Goal: Check status: Check status

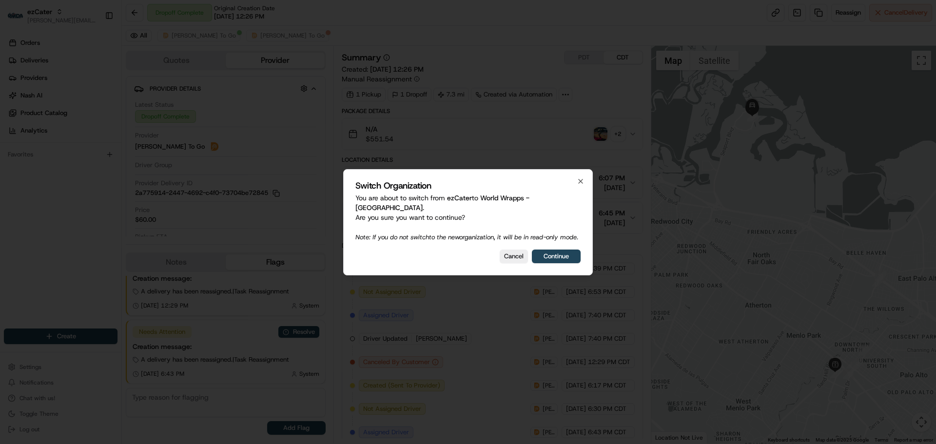
click at [546, 248] on div "Switch Organization You are about to switch from ezCater to World Wrapps - [GEO…" at bounding box center [468, 222] width 250 height 106
click at [551, 258] on button "Continue" at bounding box center [556, 257] width 49 height 14
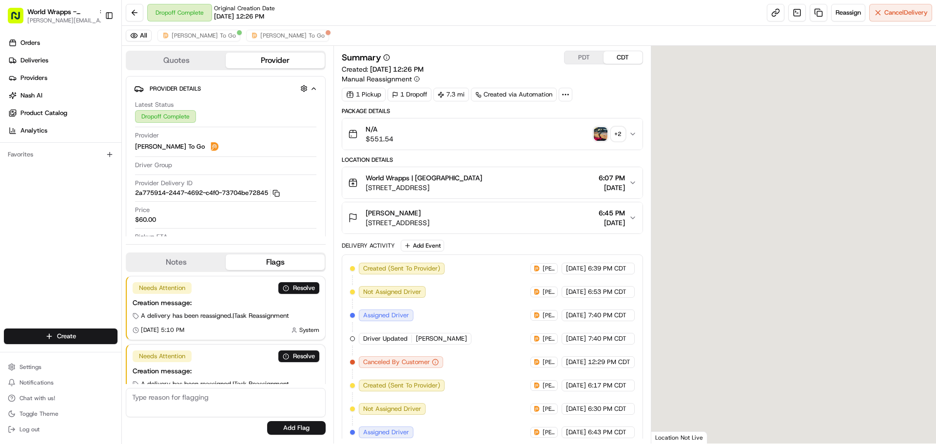
scroll to position [93, 0]
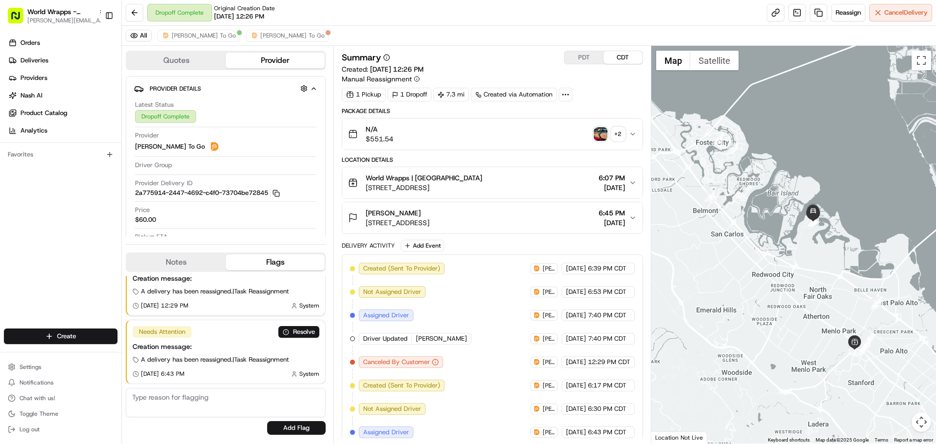
click at [496, 135] on div "N/A $551.54 + 2" at bounding box center [488, 133] width 280 height 19
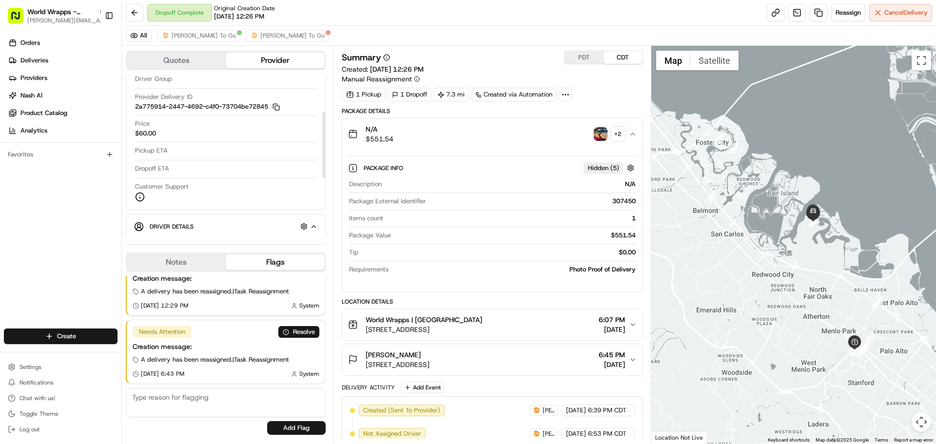
scroll to position [0, 0]
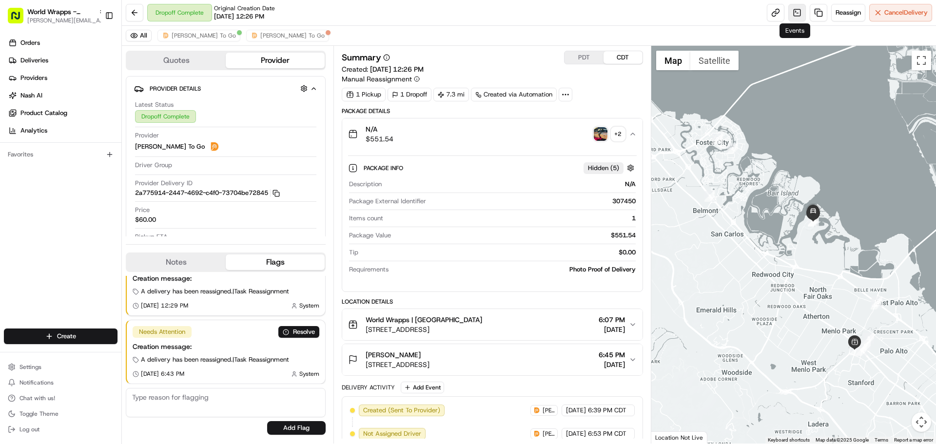
click at [794, 14] on link at bounding box center [797, 13] width 18 height 18
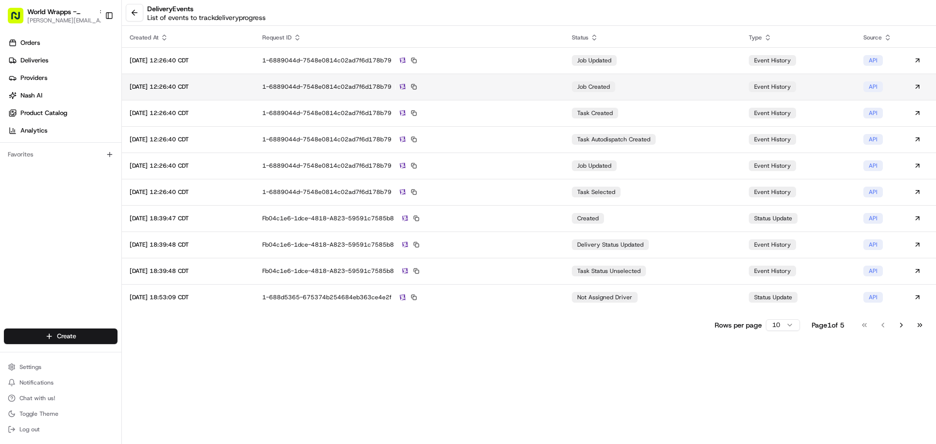
click at [511, 90] on div "1-6889044d-7548e0814c02ad7f6d178b79" at bounding box center [409, 86] width 294 height 9
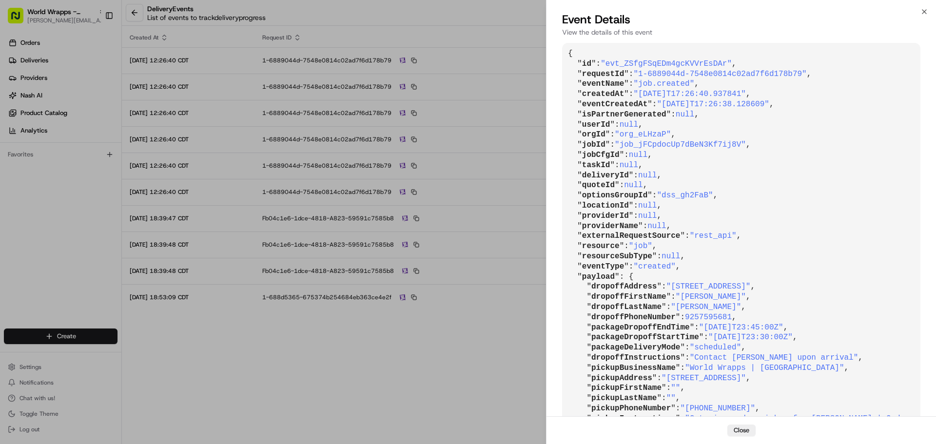
click at [696, 201] on pre "{ " id ": "evt_ZSfgFSqEDm4gcKVVrEsDAr" , " requestId ": "1-6889044d-7548e0814c0…" at bounding box center [741, 266] width 358 height 447
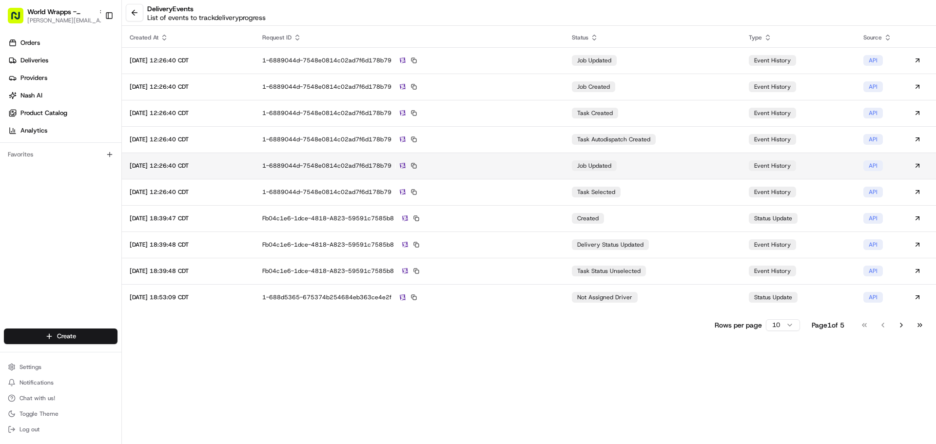
click at [548, 162] on div "1-6889044d-7548e0814c02ad7f6d178b79" at bounding box center [409, 165] width 294 height 9
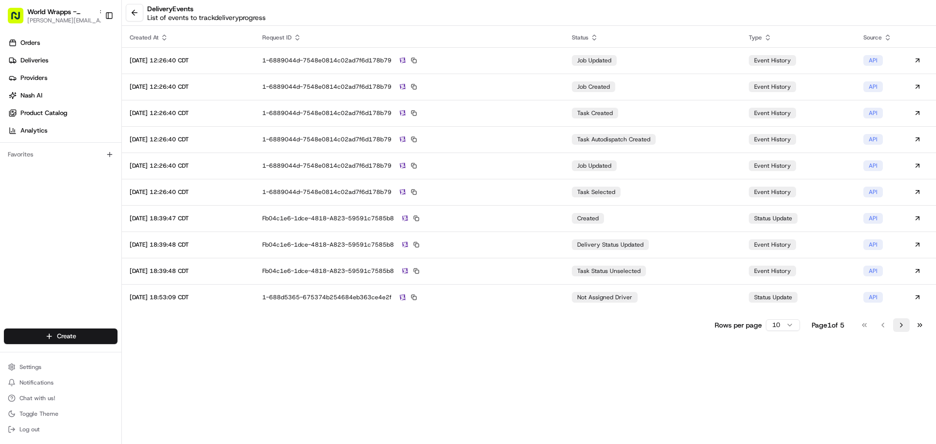
click at [899, 325] on button "Go to next page" at bounding box center [901, 325] width 17 height 14
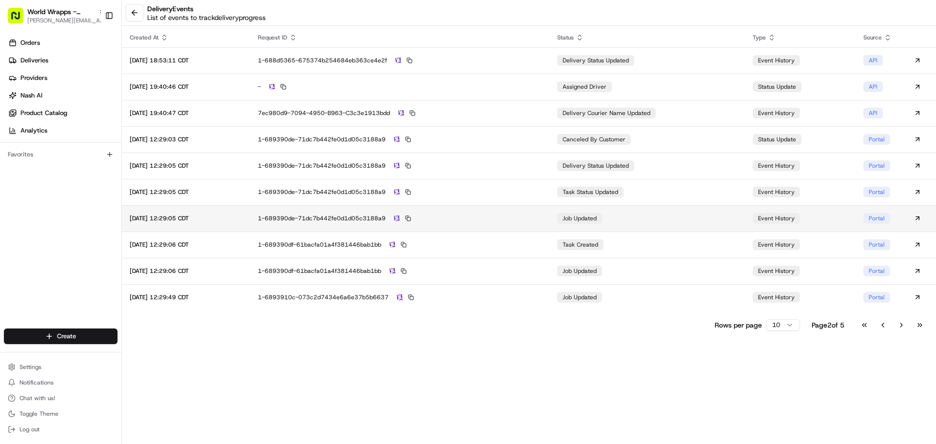
click at [542, 214] on div "1-689390de-71dc7b442fe0d1d05c3188a9" at bounding box center [400, 218] width 284 height 9
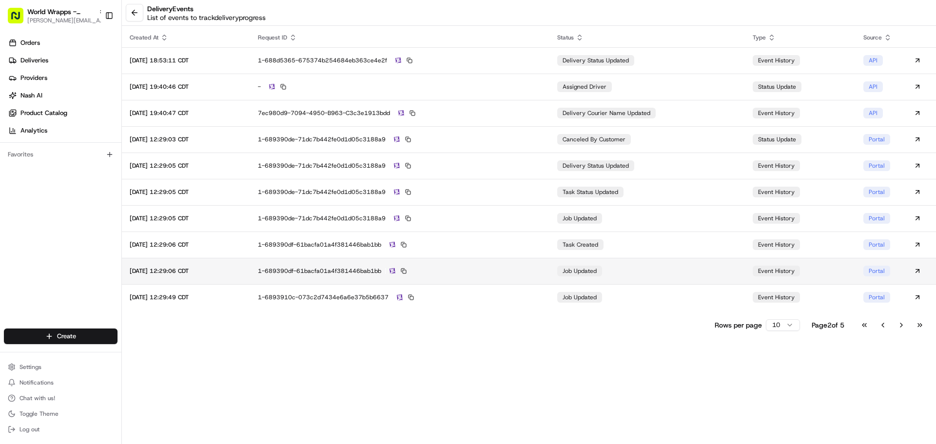
click at [524, 270] on div "1-689390df-61bacfa01a4f381446bab1bb" at bounding box center [400, 271] width 284 height 9
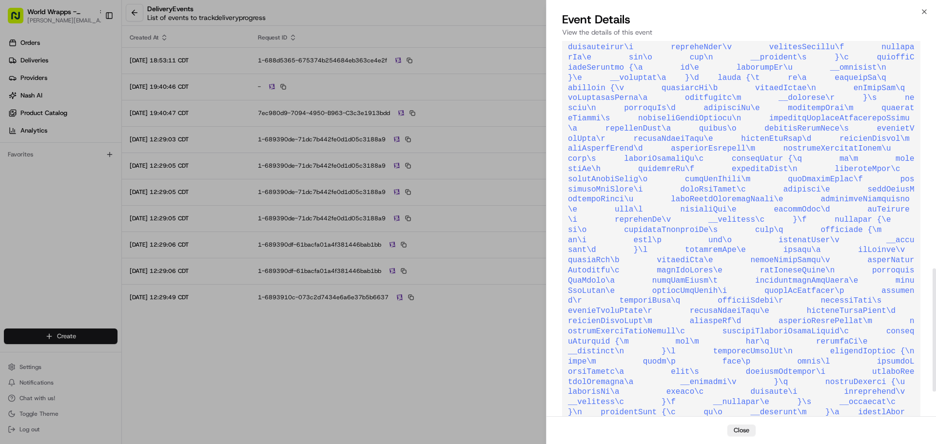
scroll to position [691, 0]
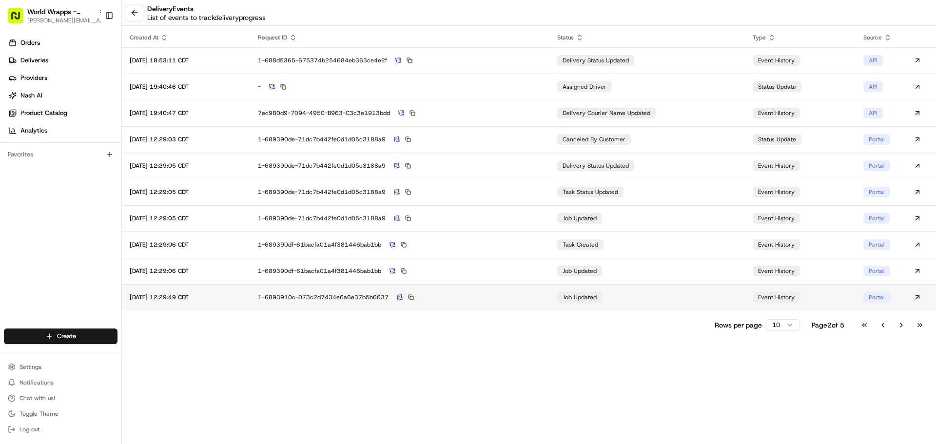
click at [518, 303] on td "1-6893910c-073c2d7434e6a6e37b5b6637" at bounding box center [399, 297] width 299 height 26
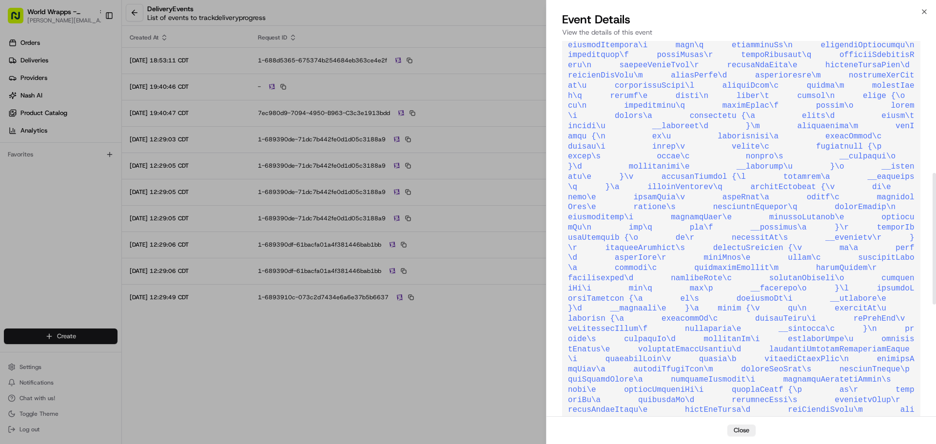
scroll to position [376, 0]
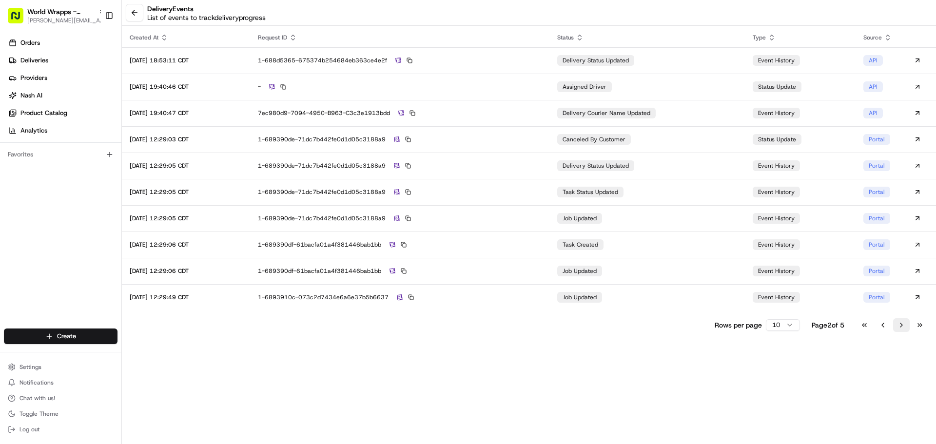
click at [903, 327] on button "Go to next page" at bounding box center [901, 325] width 17 height 14
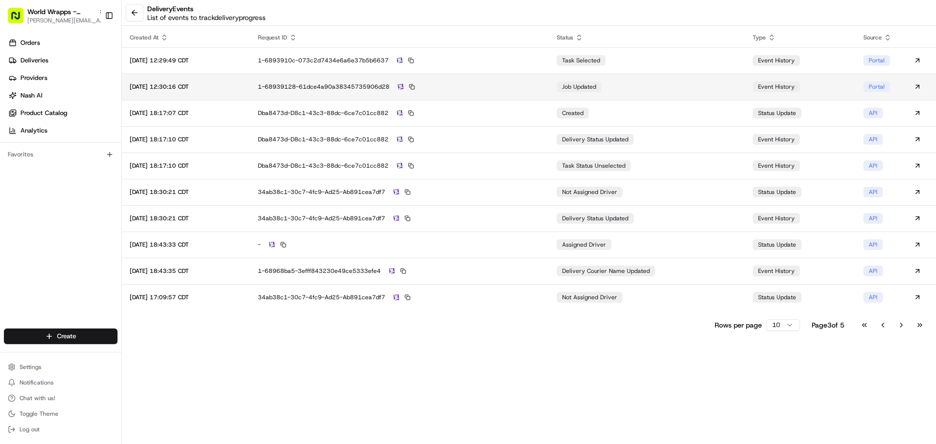
click at [524, 82] on td "1-68939128-61dce4a90a38345735906d28" at bounding box center [399, 87] width 299 height 26
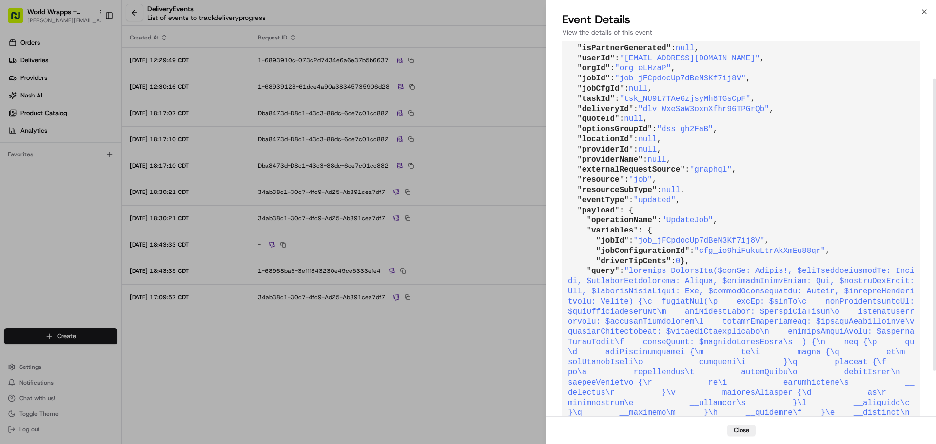
scroll to position [49, 0]
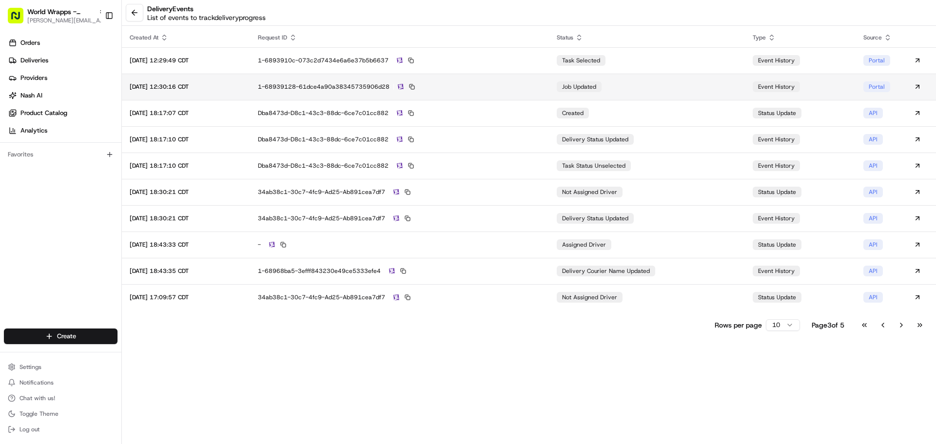
click at [524, 94] on td "1-68939128-61dce4a90a38345735906d28" at bounding box center [399, 87] width 299 height 26
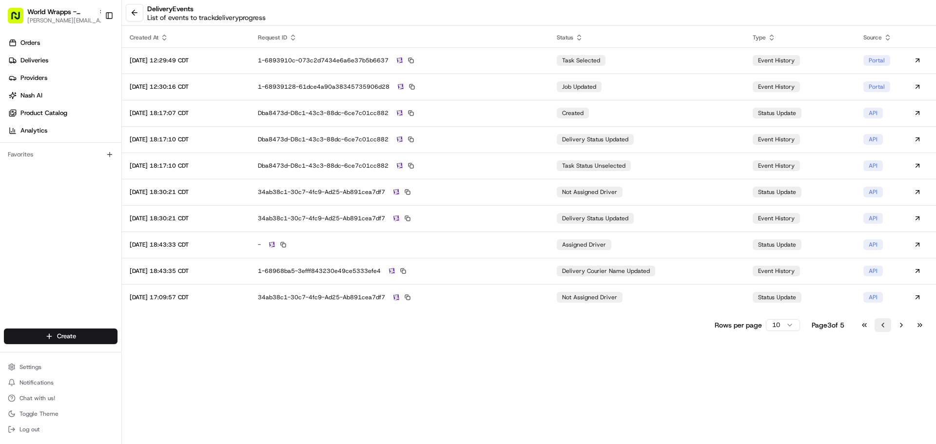
click at [884, 326] on button "Go to previous page" at bounding box center [882, 325] width 17 height 14
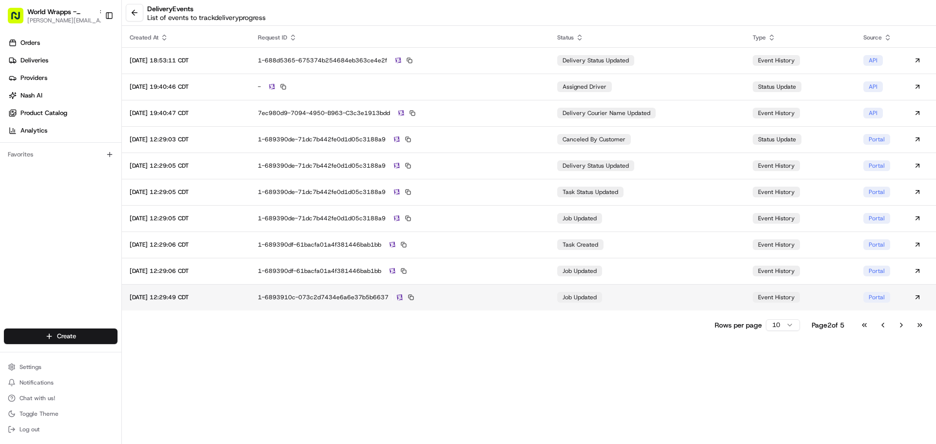
click at [564, 299] on td "job updated" at bounding box center [647, 297] width 196 height 26
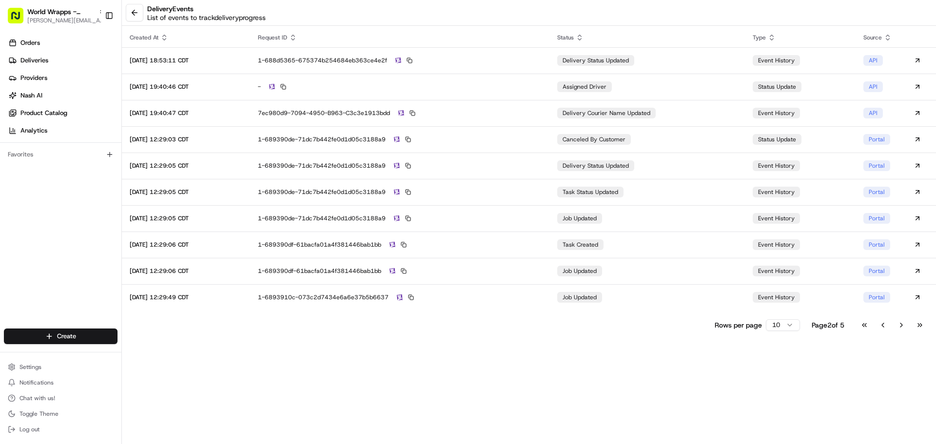
drag, startPoint x: 513, startPoint y: 346, endPoint x: 512, endPoint y: 335, distance: 10.7
click at [903, 330] on button "Go to next page" at bounding box center [901, 325] width 17 height 14
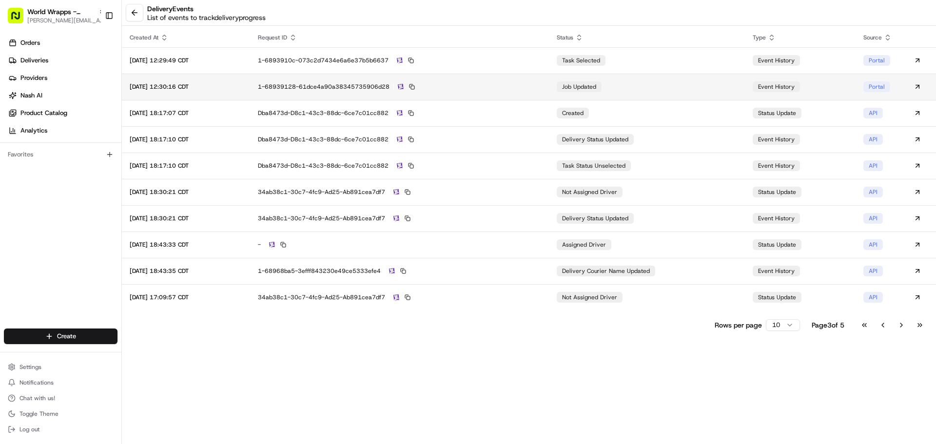
click at [540, 86] on div "1-68939128-61dce4a90a38345735906d28" at bounding box center [399, 86] width 283 height 9
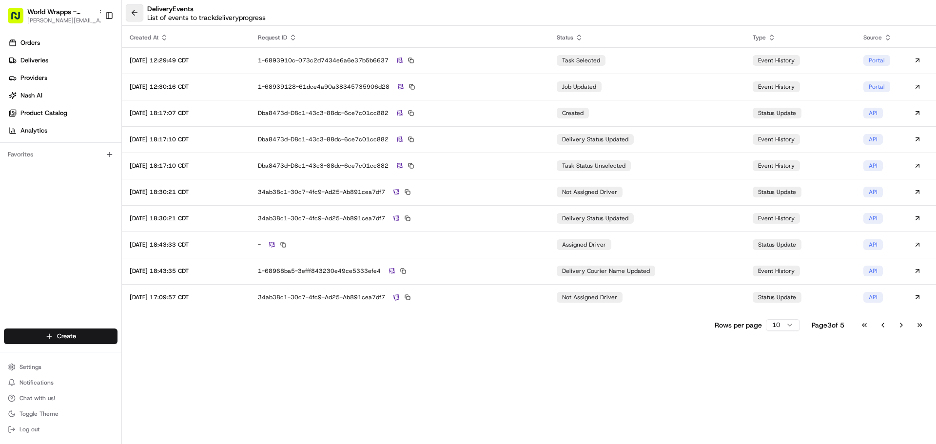
click at [139, 20] on button at bounding box center [135, 13] width 18 height 18
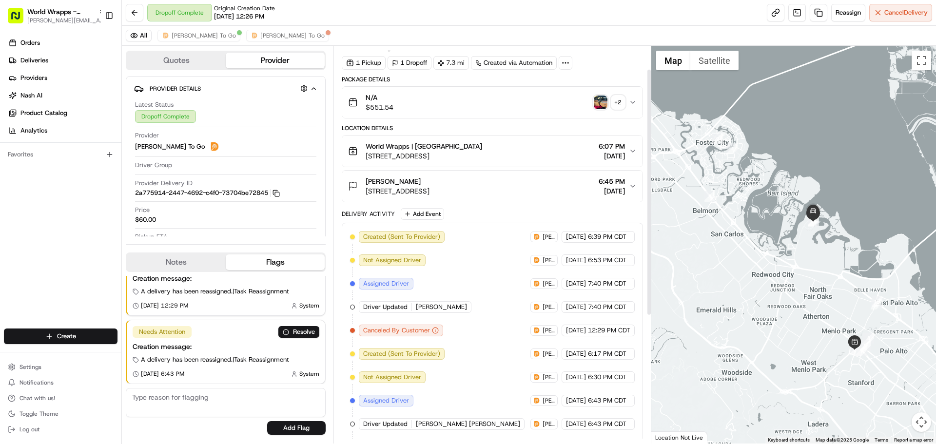
scroll to position [49, 0]
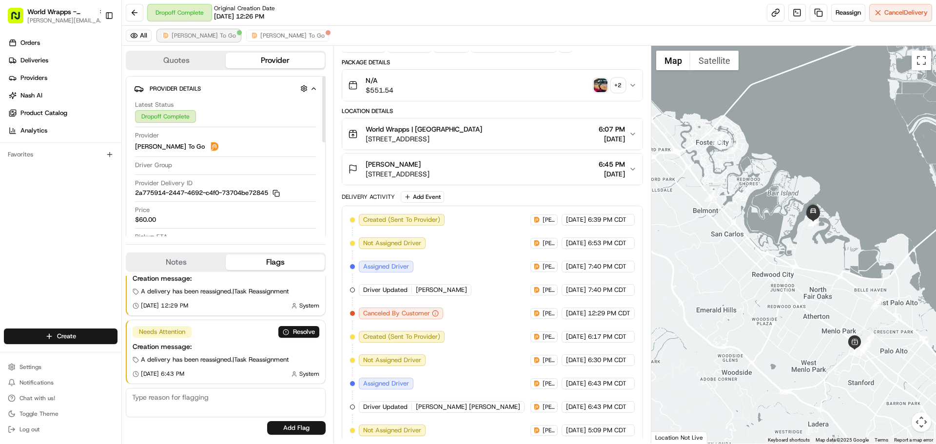
click at [189, 38] on span "[PERSON_NAME] To Go" at bounding box center [204, 36] width 64 height 8
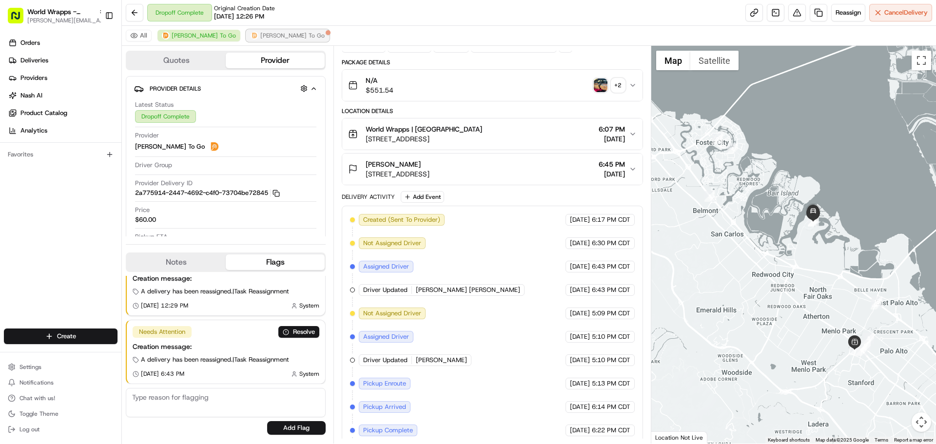
click at [267, 34] on span "[PERSON_NAME] To Go" at bounding box center [292, 36] width 64 height 8
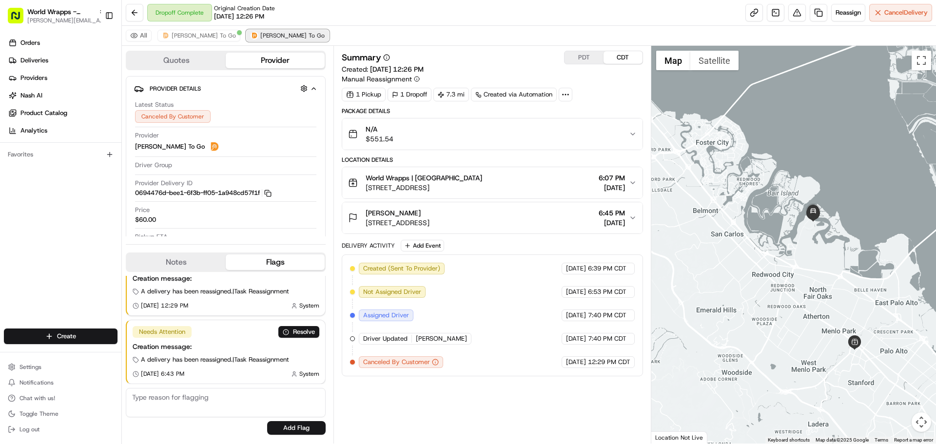
scroll to position [0, 0]
click at [198, 37] on span "[PERSON_NAME] To Go" at bounding box center [204, 36] width 64 height 8
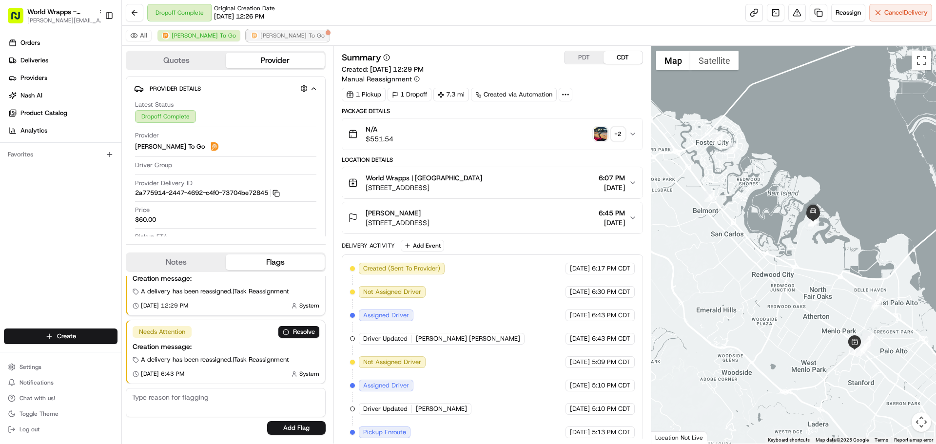
click at [270, 38] on span "[PERSON_NAME] To Go" at bounding box center [292, 36] width 64 height 8
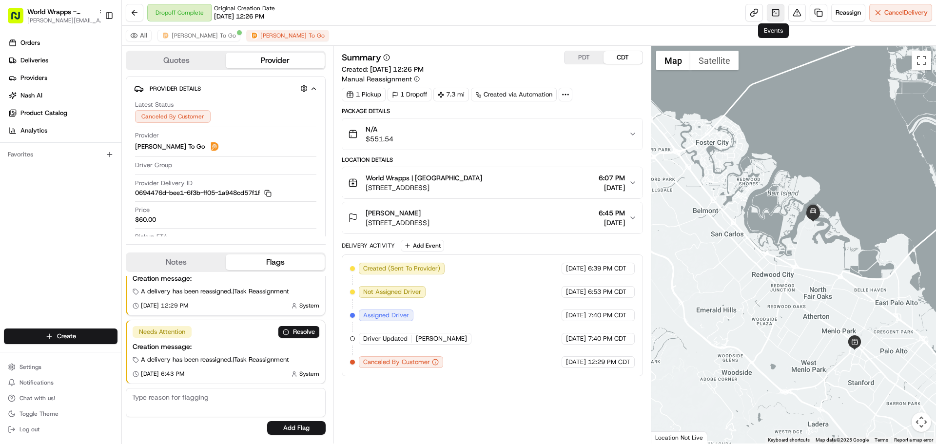
click at [776, 11] on link at bounding box center [776, 13] width 18 height 18
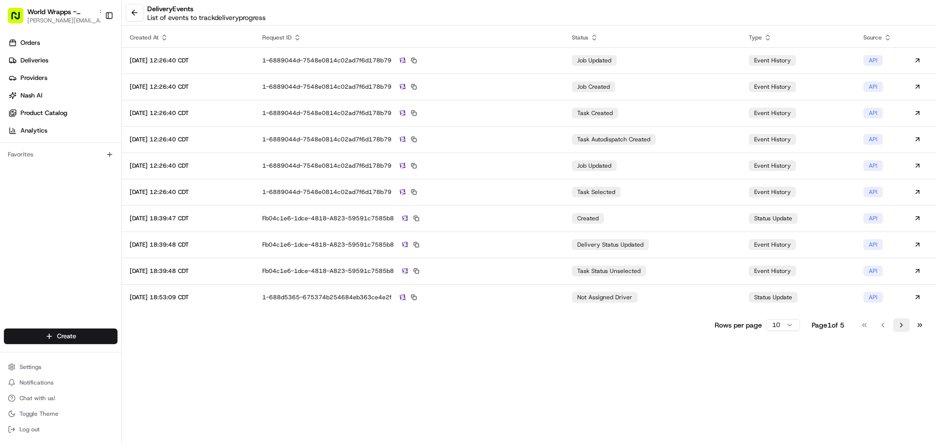
click at [899, 327] on button "Go to next page" at bounding box center [901, 325] width 17 height 14
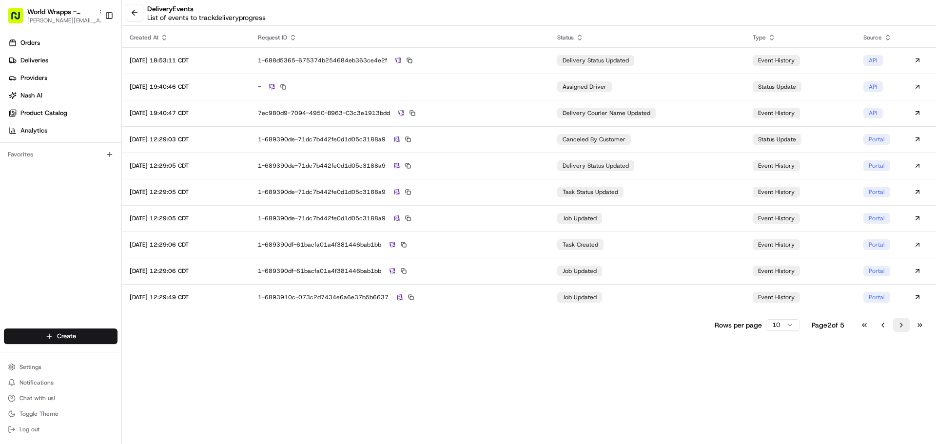
click at [896, 326] on button "Go to next page" at bounding box center [901, 325] width 17 height 14
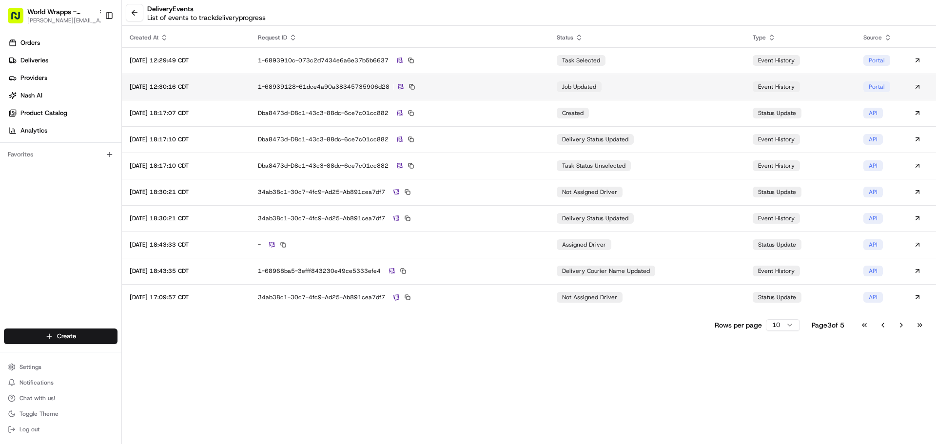
click at [541, 88] on div "1-68939128-61dce4a90a38345735906d28" at bounding box center [399, 86] width 283 height 9
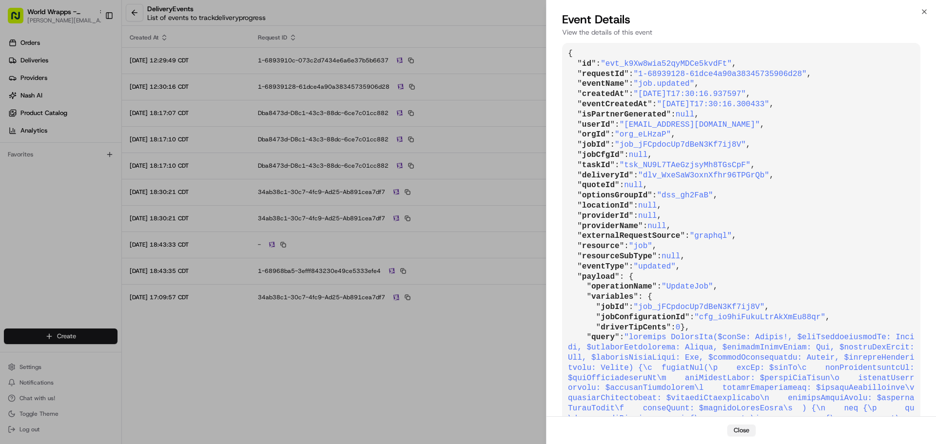
click at [741, 430] on button "Close" at bounding box center [741, 431] width 28 height 12
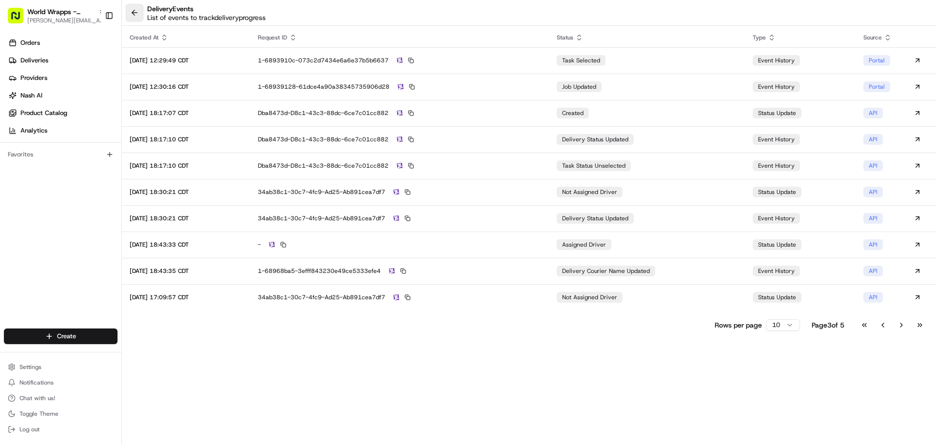
click at [136, 13] on button at bounding box center [135, 13] width 18 height 18
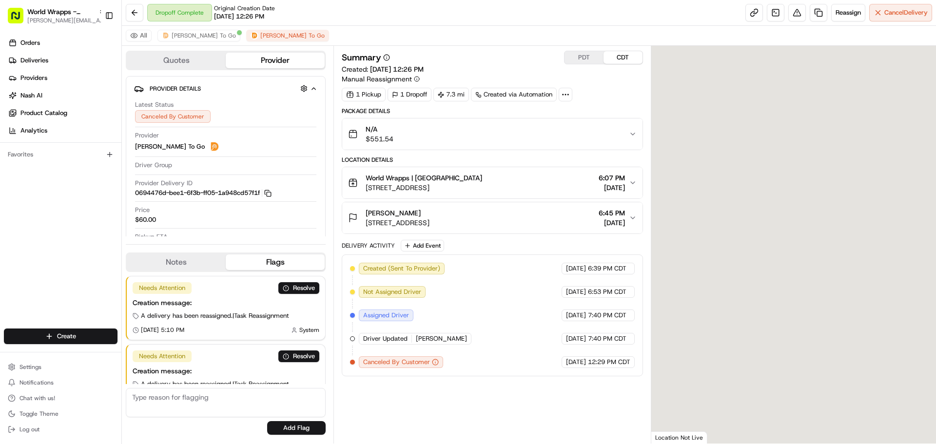
scroll to position [93, 0]
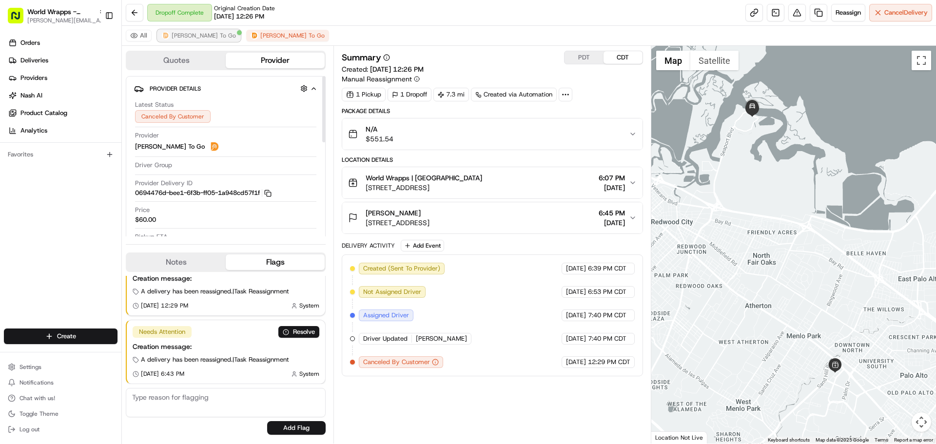
click at [184, 33] on span "[PERSON_NAME] To Go" at bounding box center [204, 36] width 64 height 8
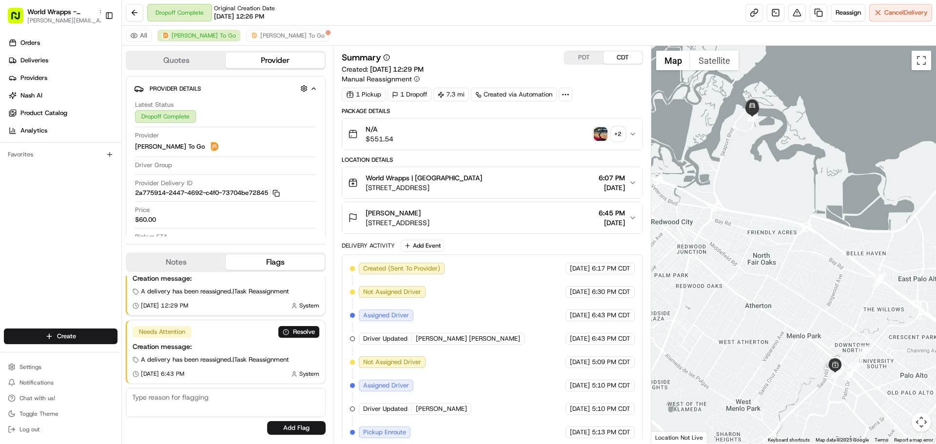
click at [597, 135] on img "button" at bounding box center [601, 134] width 14 height 14
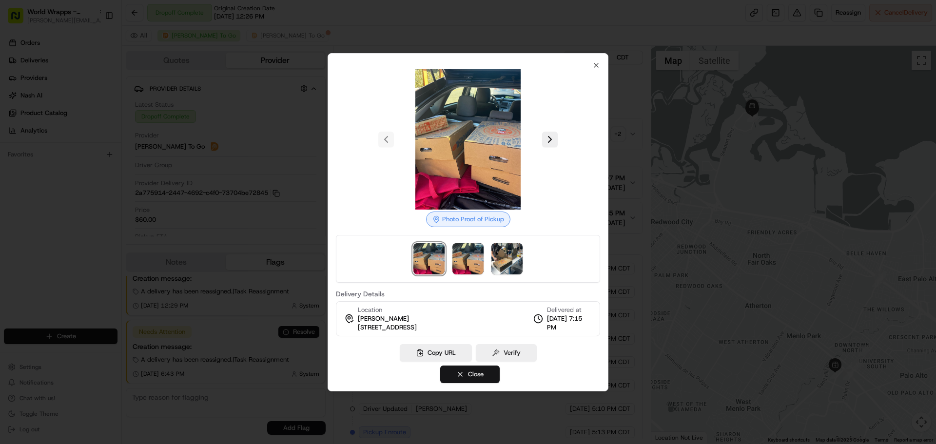
click at [464, 377] on button "Close" at bounding box center [469, 375] width 59 height 18
